Goal: Task Accomplishment & Management: Manage account settings

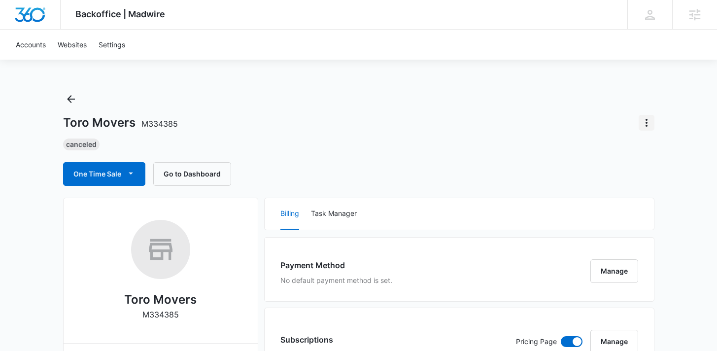
click at [645, 117] on icon "Actions" at bounding box center [647, 123] width 12 height 12
click at [607, 152] on div "Close Account" at bounding box center [607, 150] width 46 height 7
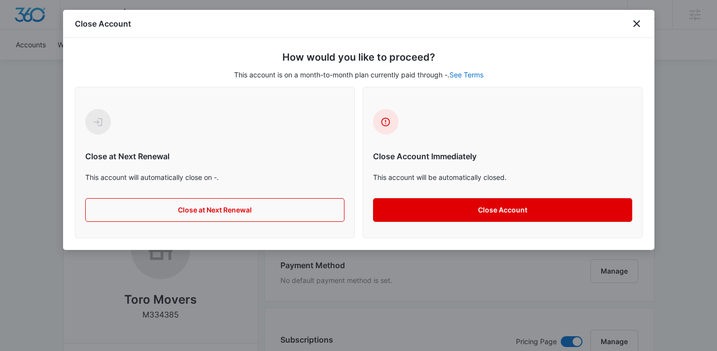
click at [481, 213] on button "Close Account" at bounding box center [502, 210] width 259 height 24
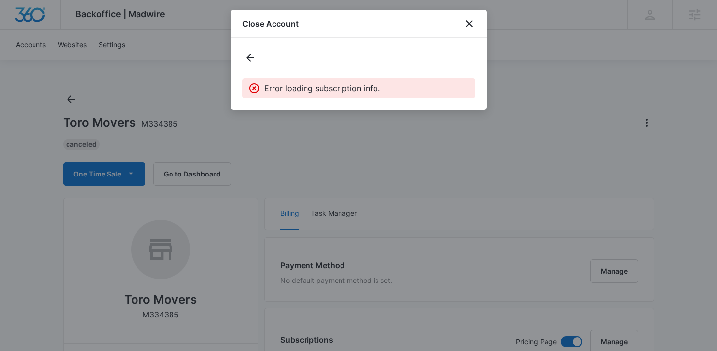
click at [324, 90] on p "Error loading subscription info." at bounding box center [322, 88] width 116 height 12
click at [237, 50] on div "Error loading subscription info." at bounding box center [359, 74] width 256 height 72
click at [254, 62] on icon "Back" at bounding box center [251, 58] width 12 height 12
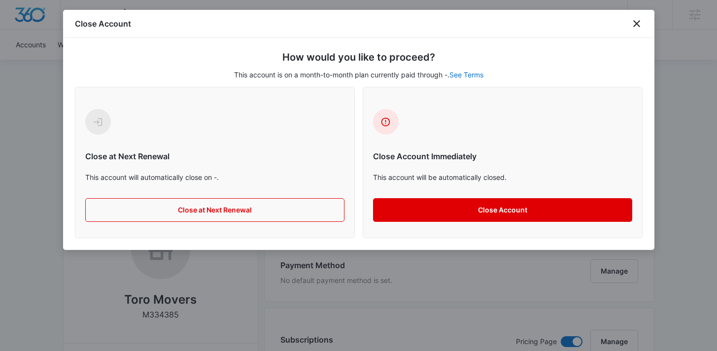
click at [502, 214] on button "Close Account" at bounding box center [502, 210] width 259 height 24
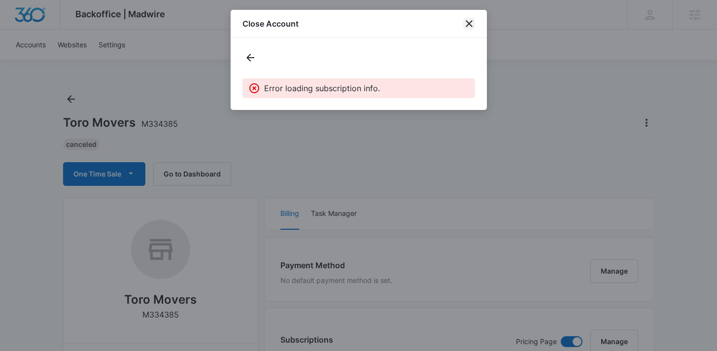
click at [469, 25] on icon "close" at bounding box center [470, 24] width 12 height 12
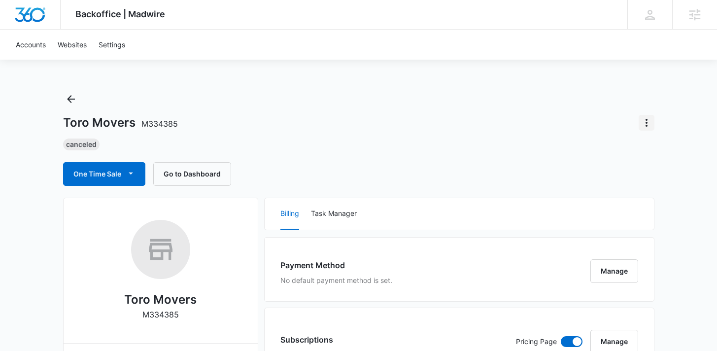
click at [645, 125] on icon "Actions" at bounding box center [647, 123] width 12 height 12
click at [612, 150] on div "Close Account" at bounding box center [607, 150] width 46 height 7
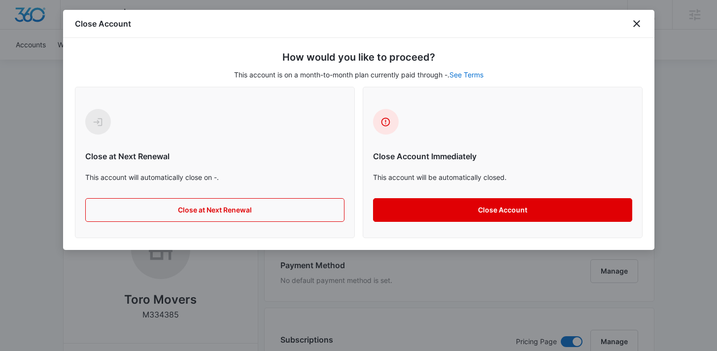
click at [492, 209] on button "Close Account" at bounding box center [502, 210] width 259 height 24
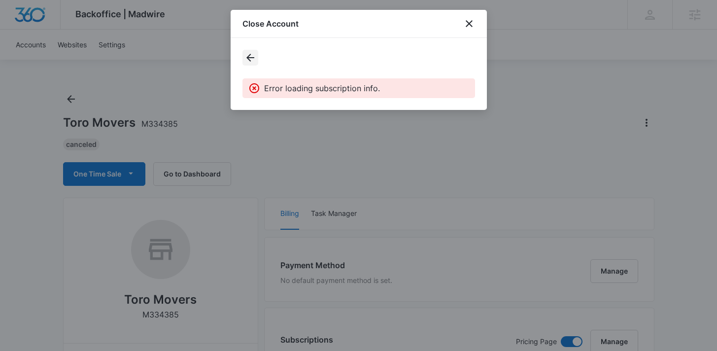
click at [251, 62] on icon "Back" at bounding box center [251, 58] width 12 height 12
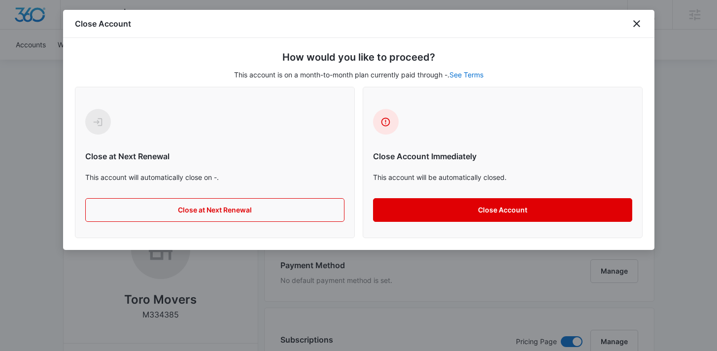
click at [473, 204] on button "Close Account" at bounding box center [502, 210] width 259 height 24
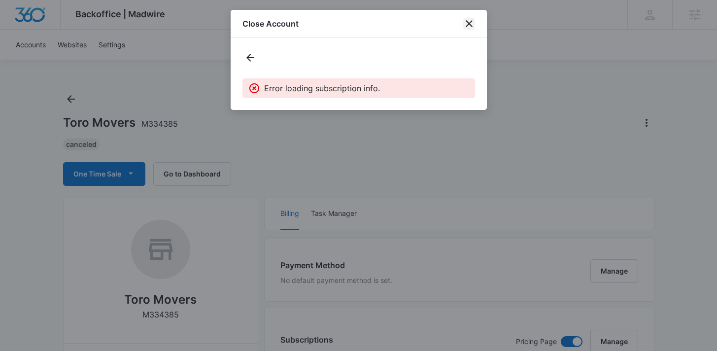
click at [464, 27] on icon "close" at bounding box center [470, 24] width 12 height 12
